Goal: Task Accomplishment & Management: Complete application form

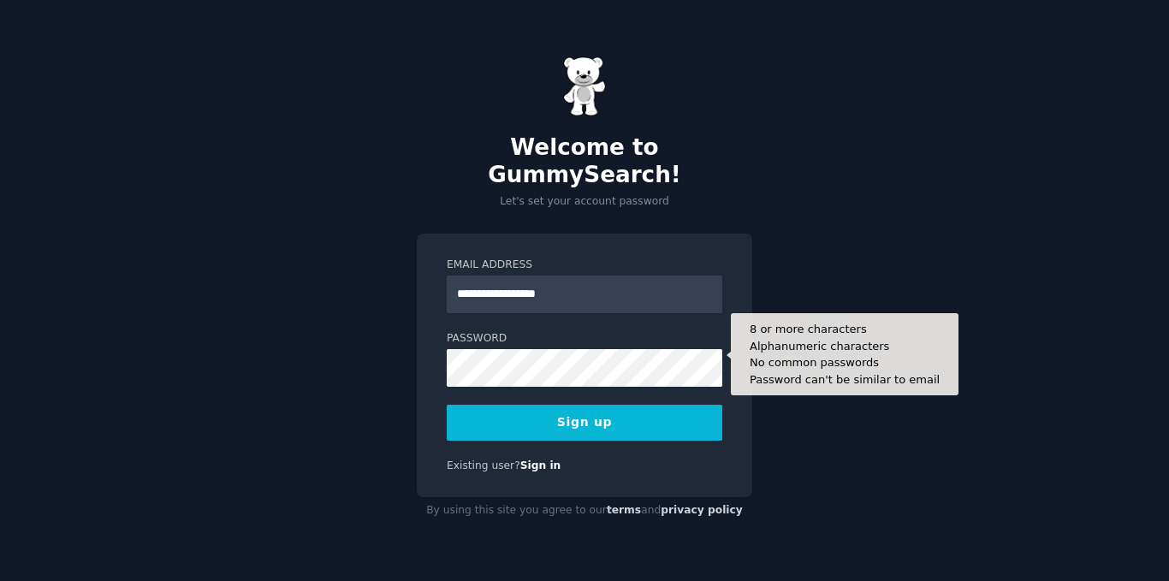
type input "**********"
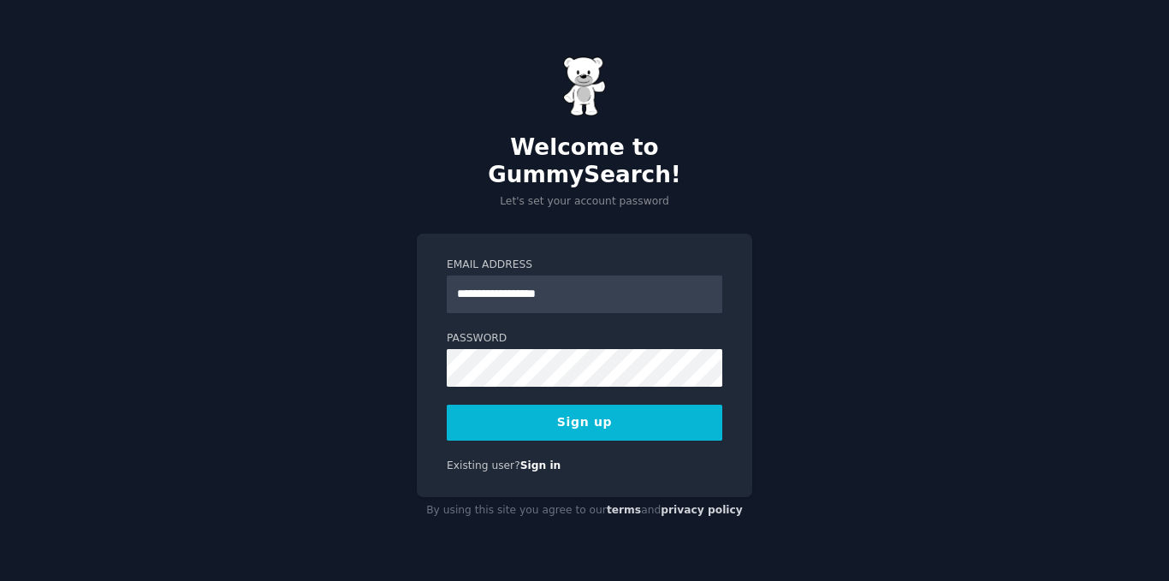
click at [561, 405] on button "Sign up" at bounding box center [585, 423] width 276 height 36
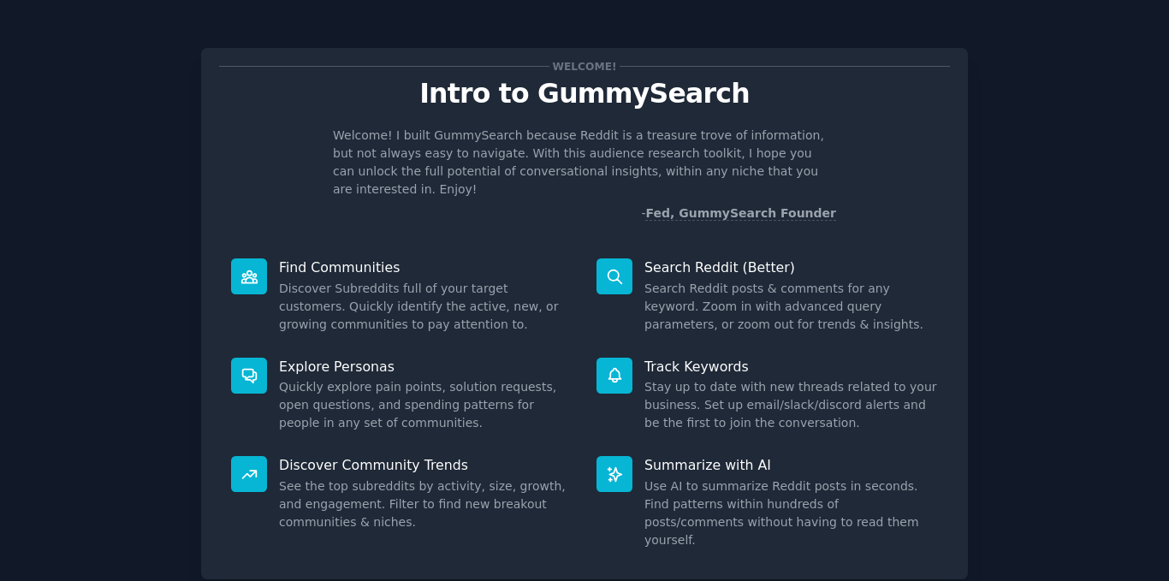
scroll to position [89, 0]
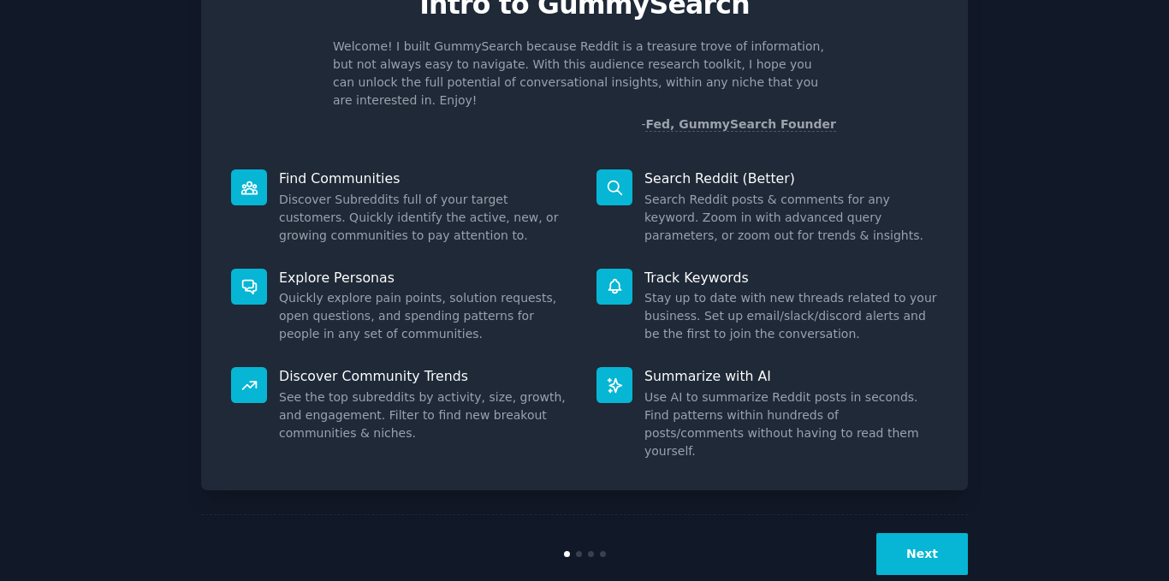
click at [943, 533] on button "Next" at bounding box center [922, 554] width 92 height 42
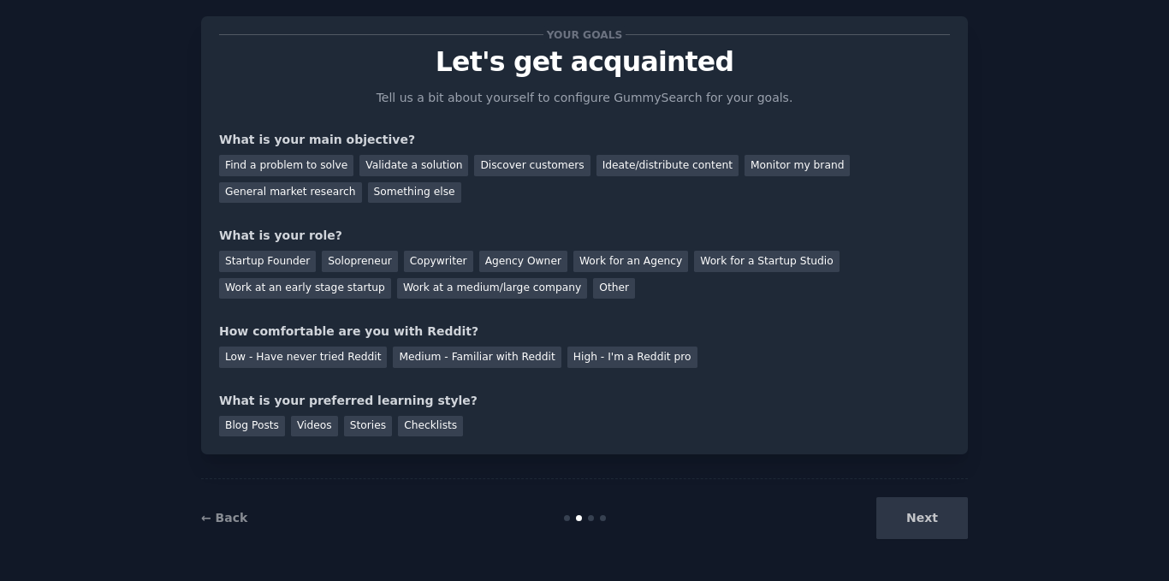
click at [945, 518] on div "Next" at bounding box center [840, 518] width 256 height 42
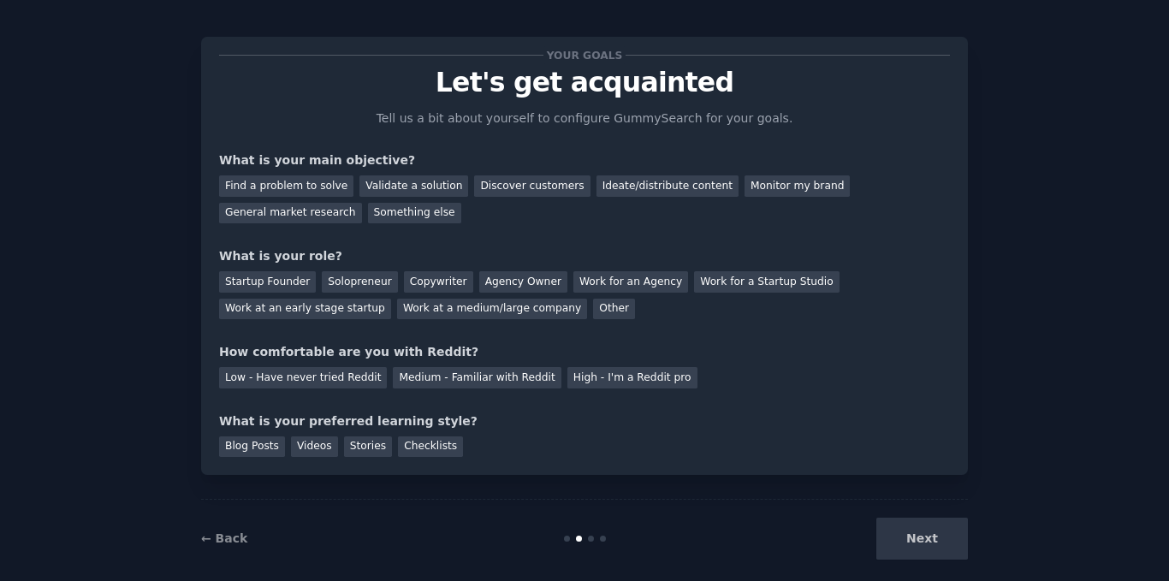
scroll to position [0, 0]
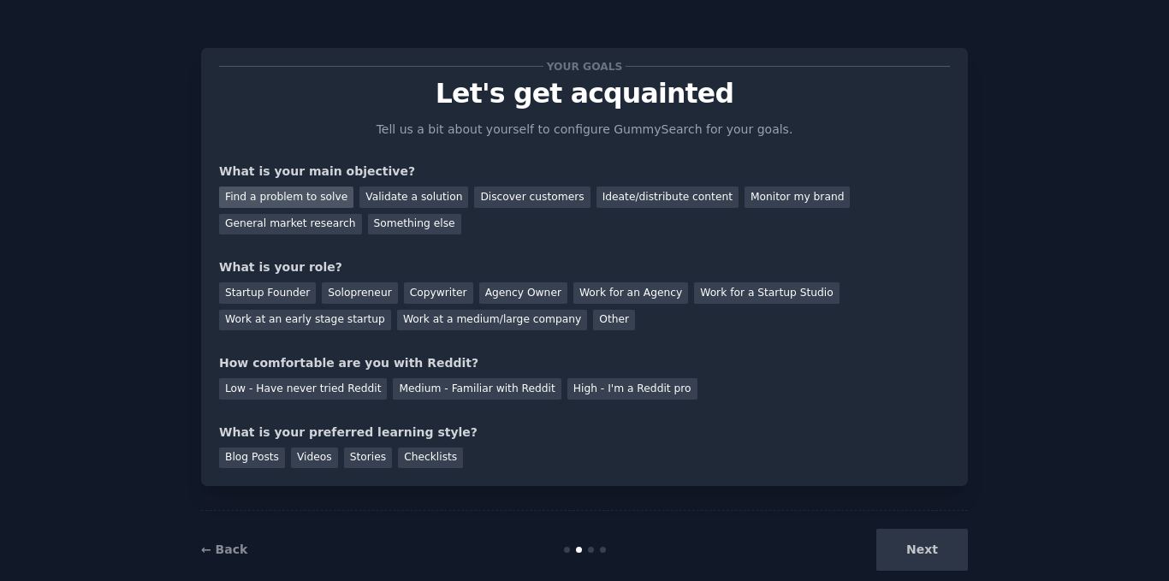
click at [299, 187] on div "Find a problem to solve" at bounding box center [286, 197] width 134 height 21
click at [392, 212] on div "Find a problem to solve Validate a solution Discover customers Ideate/distribut…" at bounding box center [584, 208] width 731 height 54
click at [392, 198] on div "Validate a solution" at bounding box center [413, 197] width 109 height 21
click at [413, 240] on div "Your goals Let's get acquainted Tell us a bit about yourself to configure Gummy…" at bounding box center [584, 267] width 731 height 402
click at [280, 197] on div "Find a problem to solve" at bounding box center [286, 197] width 134 height 21
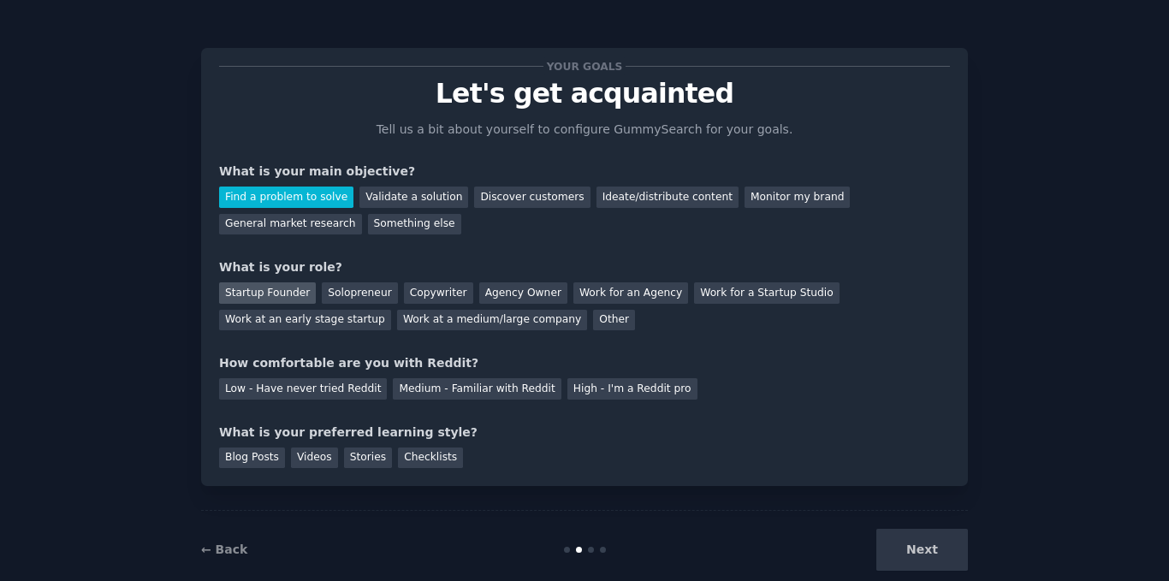
click at [293, 295] on div "Startup Founder" at bounding box center [267, 292] width 97 height 21
click at [370, 299] on div "Solopreneur" at bounding box center [359, 292] width 75 height 21
click at [492, 326] on div "Startup Founder Solopreneur Copywriter Agency Owner Work for an Agency Work for…" at bounding box center [584, 303] width 731 height 54
click at [228, 360] on div "How comfortable are you with Reddit?" at bounding box center [584, 363] width 731 height 18
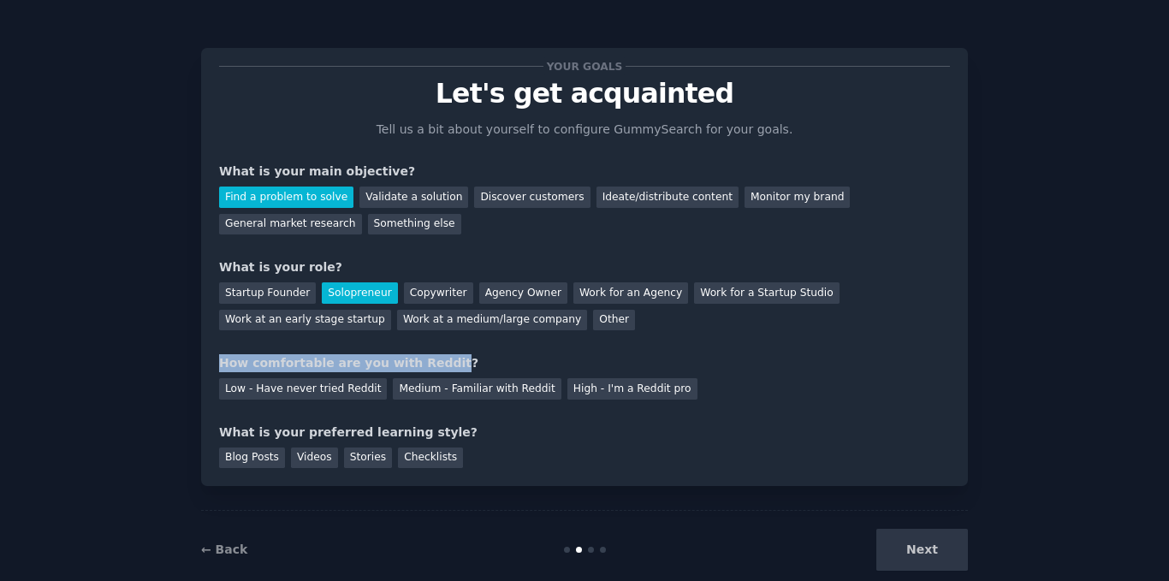
drag, startPoint x: 228, startPoint y: 360, endPoint x: 407, endPoint y: 361, distance: 178.8
click at [407, 361] on div "How comfortable are you with Reddit?" at bounding box center [584, 363] width 731 height 18
drag, startPoint x: 407, startPoint y: 361, endPoint x: 228, endPoint y: 356, distance: 178.9
click at [228, 356] on div "How comfortable are you with Reddit?" at bounding box center [584, 363] width 731 height 18
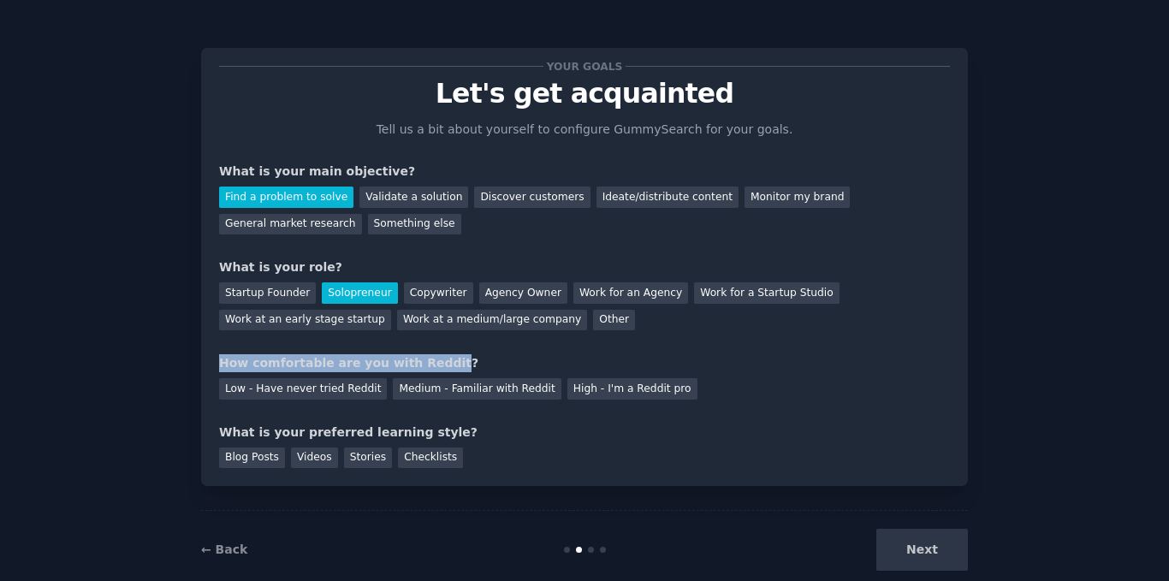
click at [228, 356] on div "How comfortable are you with Reddit?" at bounding box center [584, 363] width 731 height 18
drag, startPoint x: 228, startPoint y: 356, endPoint x: 588, endPoint y: 358, distance: 359.4
click at [588, 358] on div "How comfortable are you with Reddit?" at bounding box center [584, 363] width 731 height 18
click at [716, 397] on div "Low - Have never tried Reddit Medium - Familiar with Reddit High - I'm a Reddit…" at bounding box center [584, 385] width 731 height 27
click at [578, 389] on div "High - I'm a Reddit pro" at bounding box center [632, 388] width 130 height 21
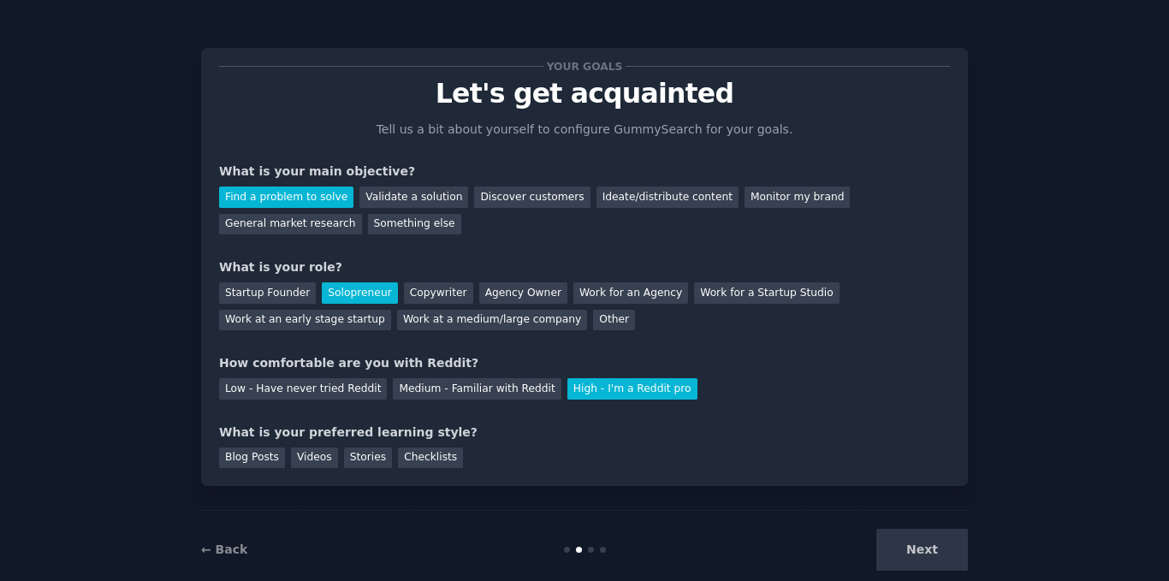
click at [310, 428] on div "What is your preferred learning style?" at bounding box center [584, 433] width 731 height 18
drag, startPoint x: 310, startPoint y: 428, endPoint x: 394, endPoint y: 424, distance: 83.9
click at [394, 424] on div "What is your preferred learning style?" at bounding box center [584, 433] width 731 height 18
click at [416, 422] on div "Your goals Let's get acquainted Tell us a bit about yourself to configure Gummy…" at bounding box center [584, 267] width 731 height 402
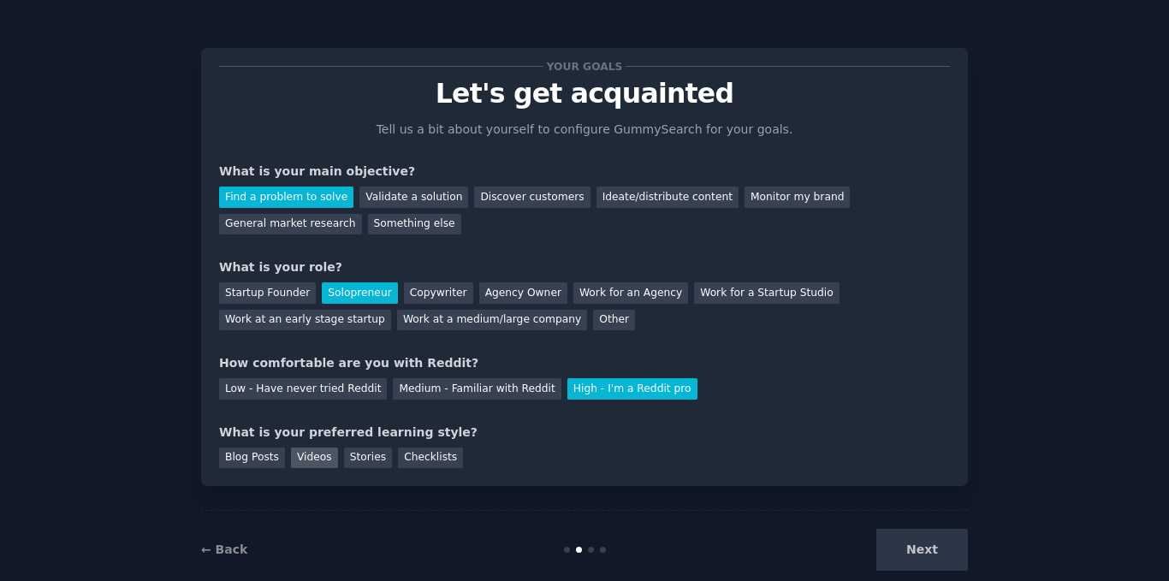
click at [307, 453] on div "Videos" at bounding box center [314, 457] width 47 height 21
click at [370, 460] on div "Stories" at bounding box center [368, 457] width 48 height 21
click at [328, 462] on div "Blog Posts Videos Stories Checklists" at bounding box center [584, 454] width 731 height 27
click at [308, 463] on div "Videos" at bounding box center [314, 457] width 47 height 21
click at [261, 465] on div "Blog Posts" at bounding box center [252, 457] width 66 height 21
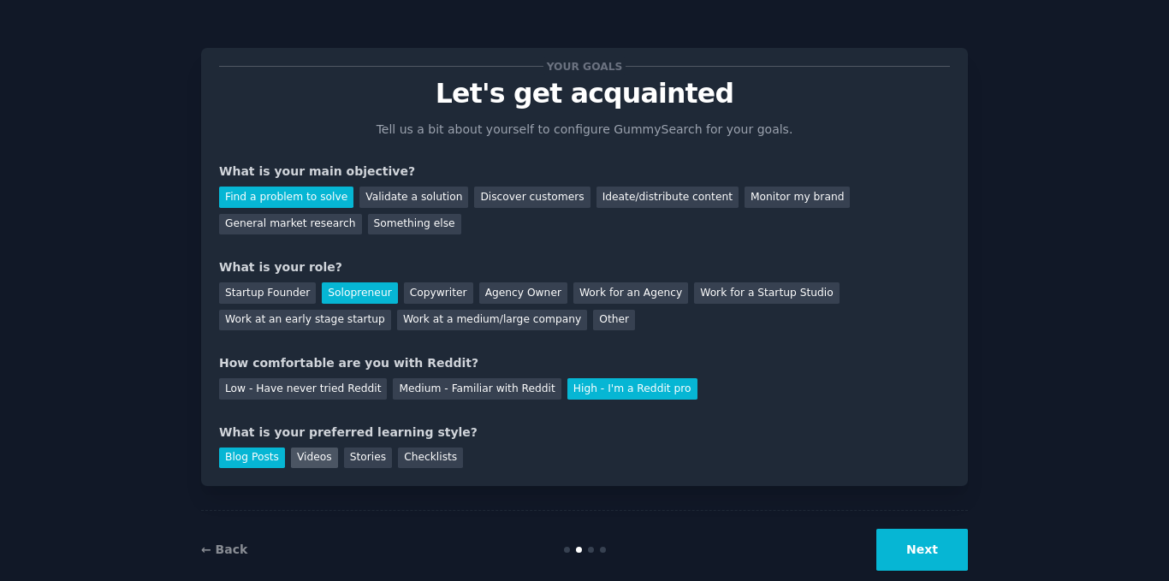
click at [310, 460] on div "Videos" at bounding box center [314, 457] width 47 height 21
click at [936, 558] on button "Next" at bounding box center [922, 550] width 92 height 42
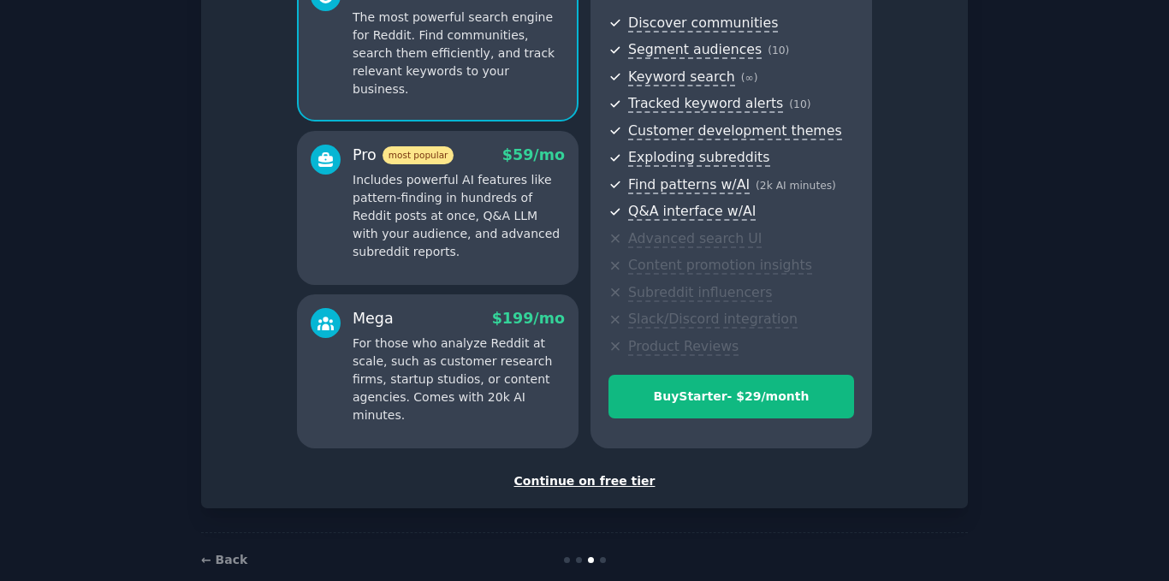
scroll to position [216, 0]
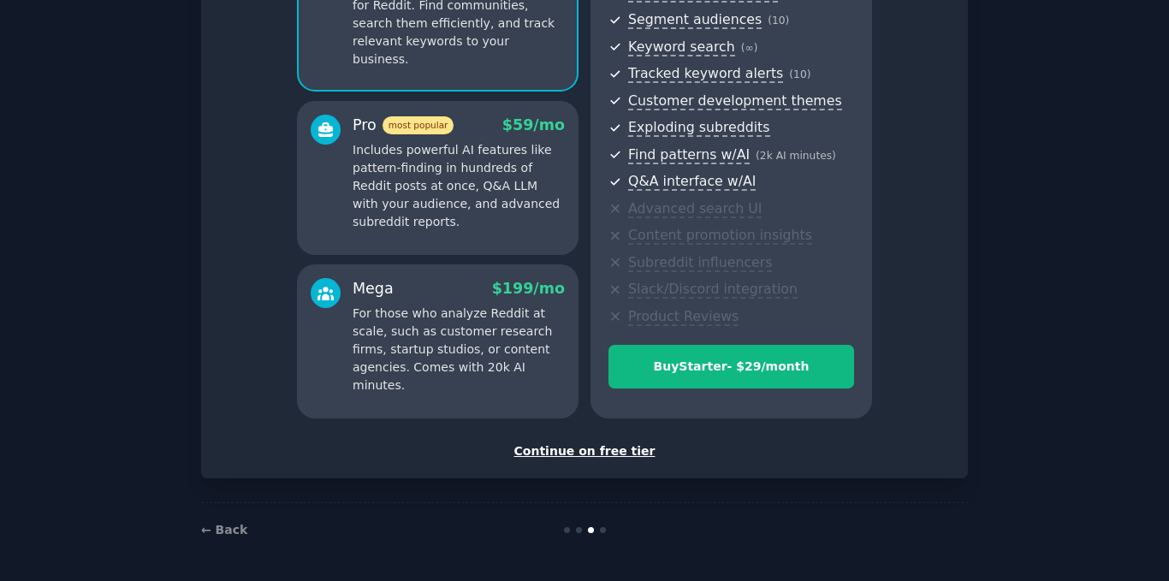
click at [619, 448] on div "Continue on free tier" at bounding box center [584, 451] width 731 height 18
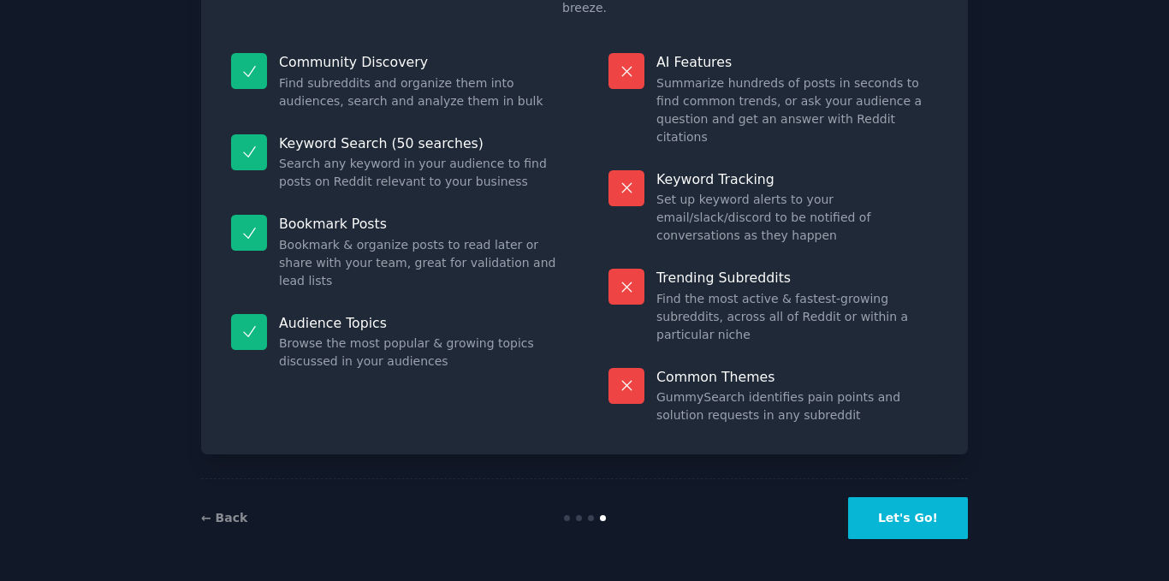
scroll to position [86, 0]
